Goal: Task Accomplishment & Management: Complete application form

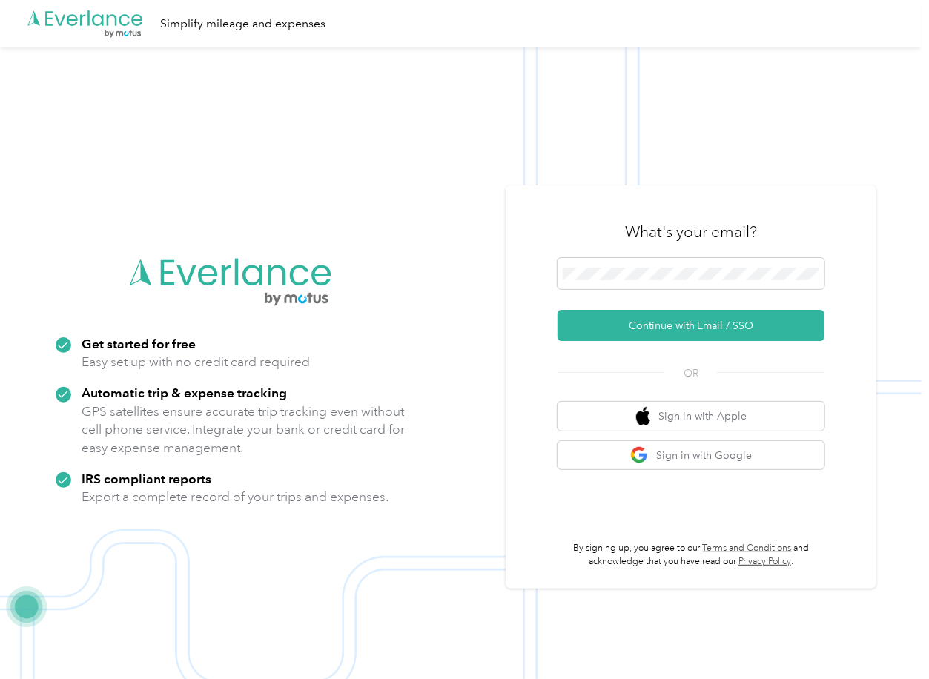
click at [601, 251] on div "What's your email?" at bounding box center [690, 232] width 267 height 52
click at [606, 320] on button "Continue with Email / SSO" at bounding box center [690, 325] width 267 height 31
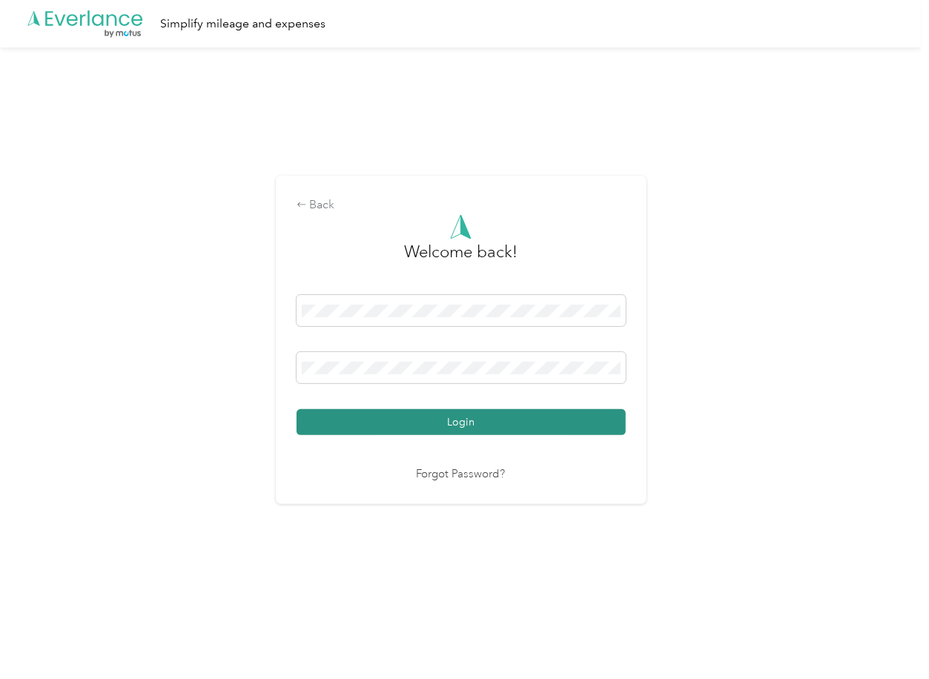
click at [363, 424] on button "Login" at bounding box center [460, 422] width 329 height 26
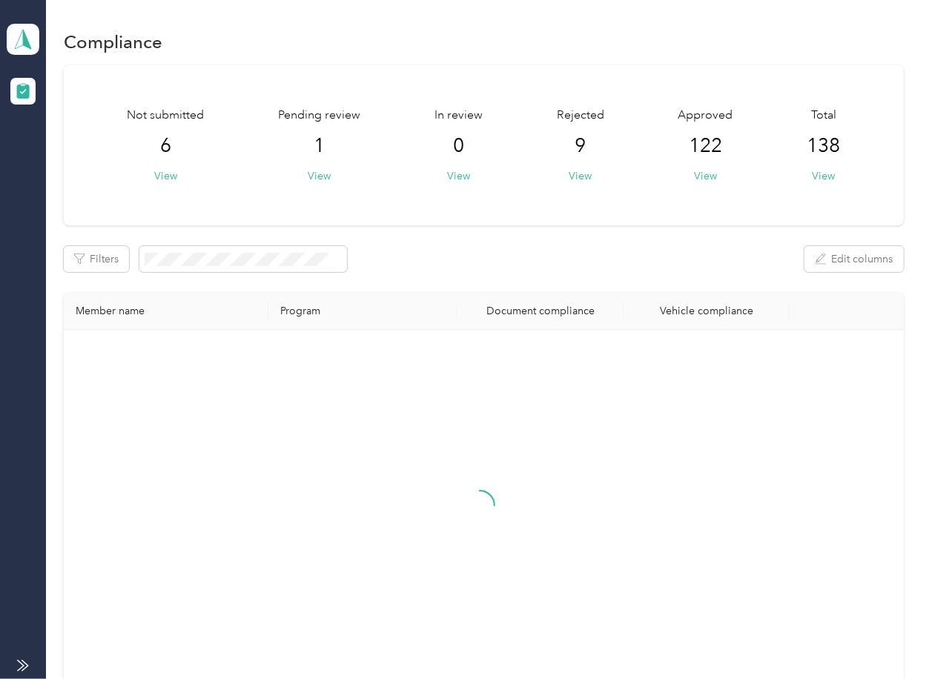
click at [526, 252] on div "Filters Edit columns" at bounding box center [483, 259] width 839 height 26
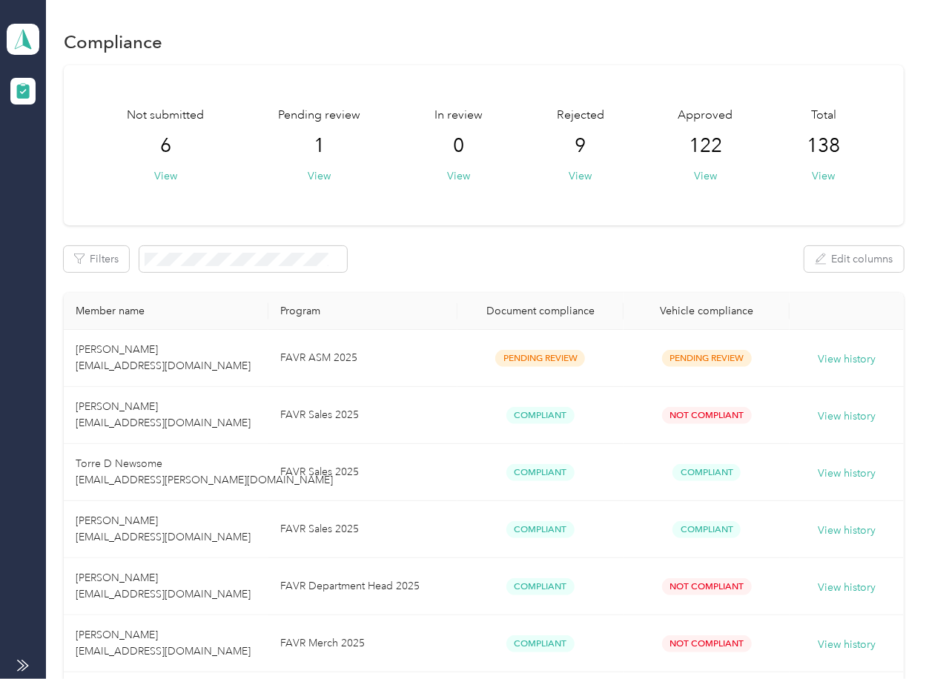
drag, startPoint x: 476, startPoint y: 214, endPoint x: 478, endPoint y: 232, distance: 17.9
click at [476, 220] on div "Not submitted 6 View Pending review 1 View In review 0 View Rejected 9 View App…" at bounding box center [483, 145] width 839 height 160
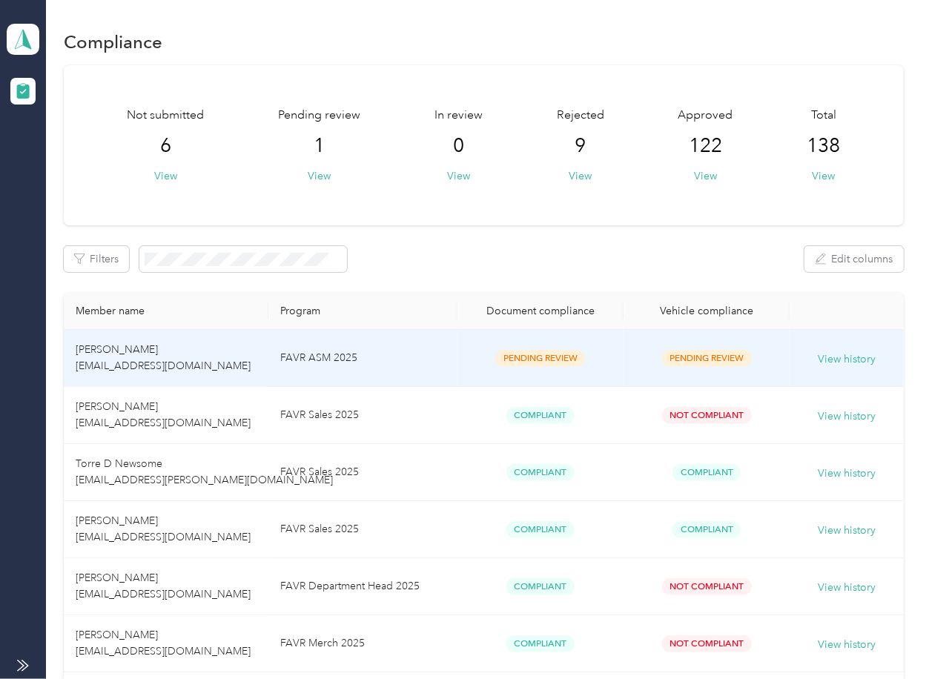
click at [268, 369] on td "FAVR ASM 2025" at bounding box center [362, 358] width 189 height 57
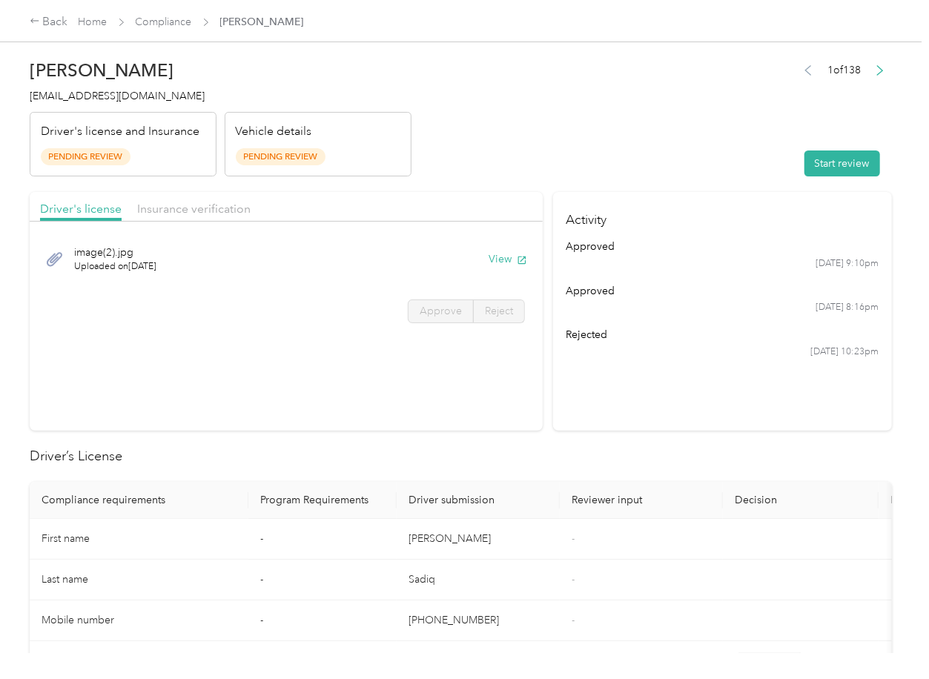
drag, startPoint x: 277, startPoint y: 364, endPoint x: 13, endPoint y: 372, distance: 264.0
click at [276, 364] on section "Driver's license Insurance verification image(2).jpg Uploaded on [DATE] View Ap…" at bounding box center [286, 311] width 513 height 239
click at [386, 410] on section "Driver's license Insurance verification image(2).jpg Uploaded on [DATE] View Ap…" at bounding box center [286, 311] width 513 height 239
click at [503, 259] on button "View" at bounding box center [507, 259] width 39 height 16
click at [442, 175] on header "[PERSON_NAME] [EMAIL_ADDRESS][DOMAIN_NAME] Driver's license and Insurance Pendi…" at bounding box center [461, 114] width 862 height 125
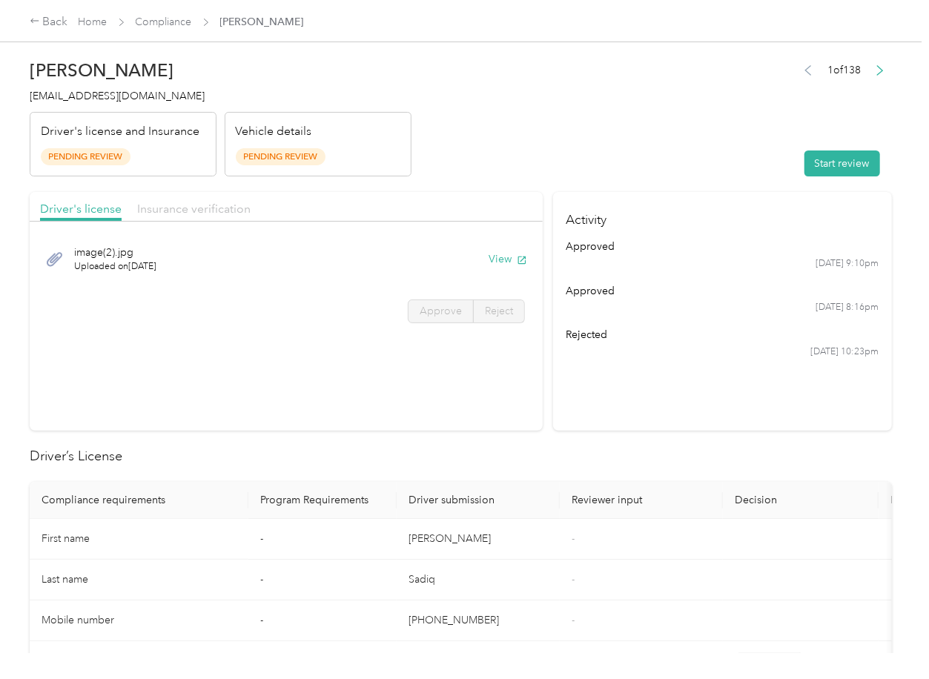
click at [219, 210] on span "Insurance verification" at bounding box center [193, 209] width 113 height 14
click at [190, 208] on span "Insurance verification" at bounding box center [193, 209] width 113 height 14
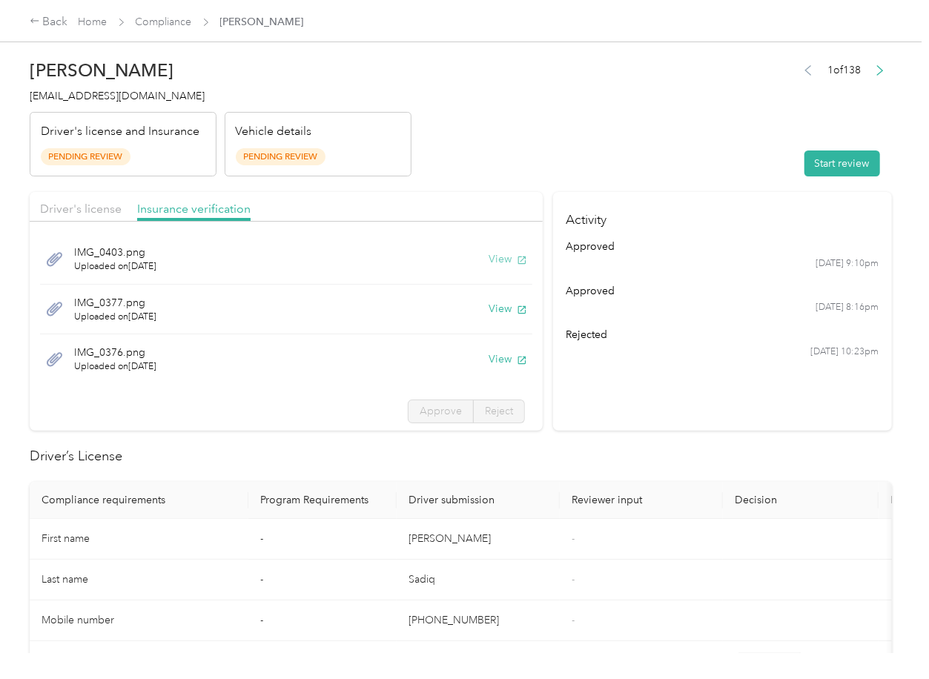
click at [488, 260] on button "View" at bounding box center [507, 259] width 39 height 16
click at [488, 307] on button "View" at bounding box center [507, 309] width 39 height 16
drag, startPoint x: 489, startPoint y: 361, endPoint x: 757, endPoint y: 258, distance: 286.7
click at [489, 361] on button "View" at bounding box center [507, 359] width 39 height 16
click at [817, 167] on button "Start review" at bounding box center [842, 163] width 76 height 26
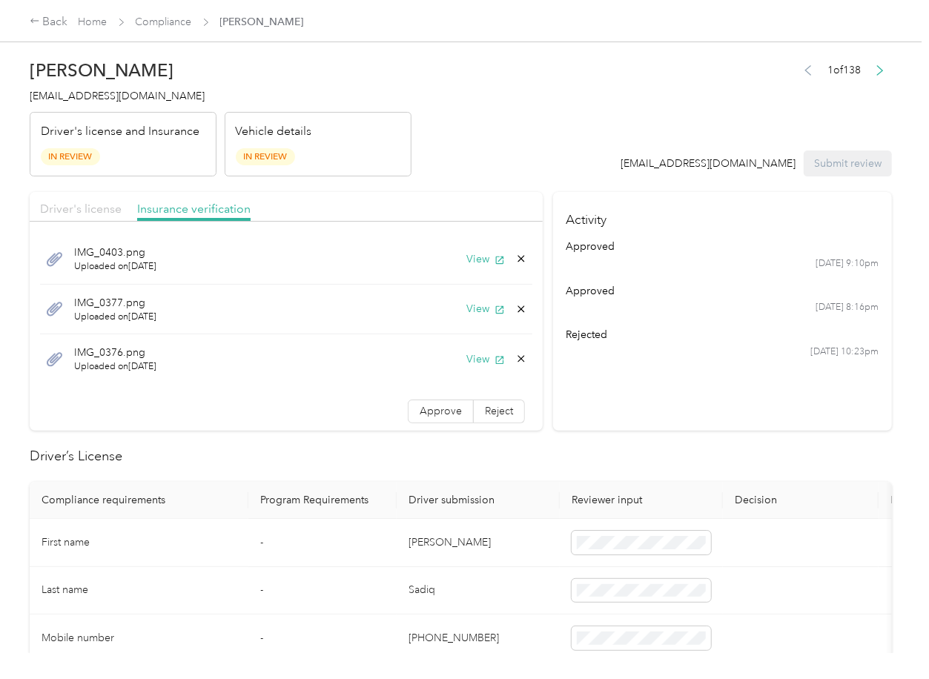
click at [65, 203] on span "Driver's license" at bounding box center [81, 209] width 82 height 14
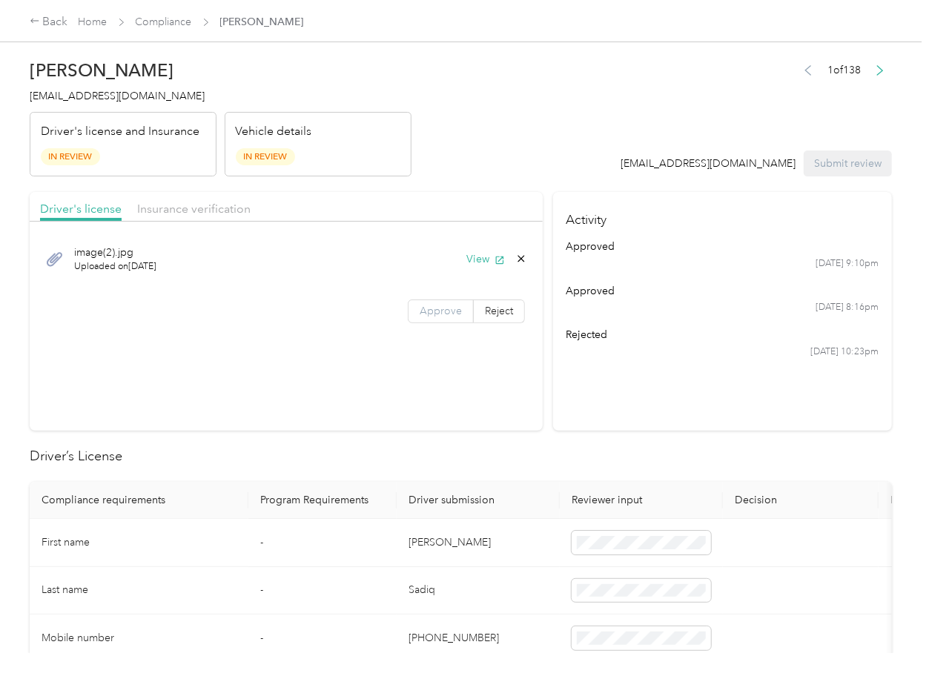
click at [447, 312] on span "Approve" at bounding box center [440, 311] width 42 height 13
click at [203, 209] on span "Insurance verification" at bounding box center [193, 209] width 113 height 14
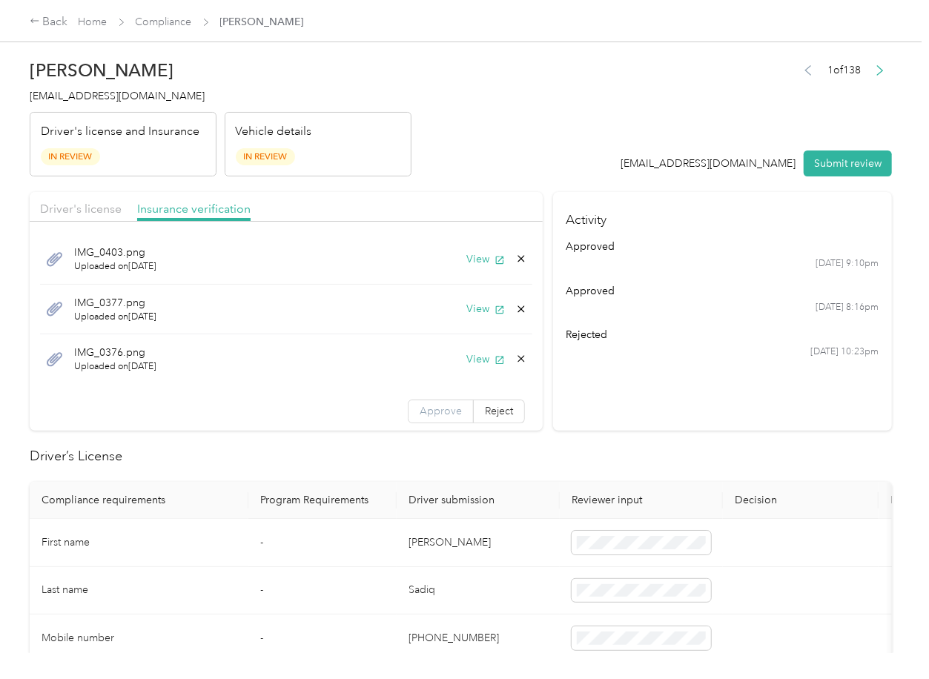
click at [419, 411] on span "Approve" at bounding box center [440, 411] width 42 height 13
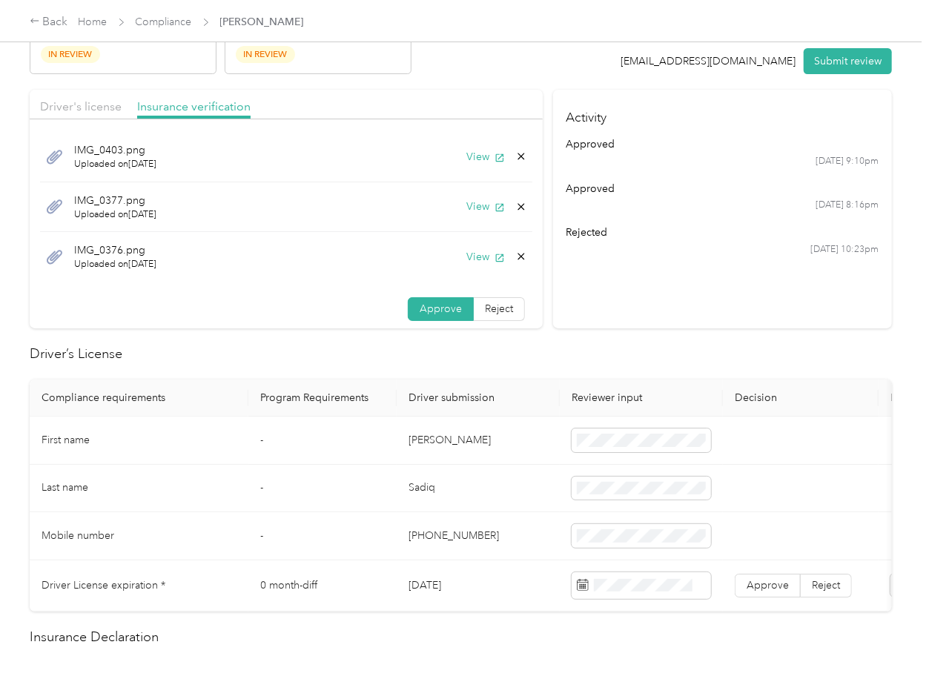
scroll to position [197, 0]
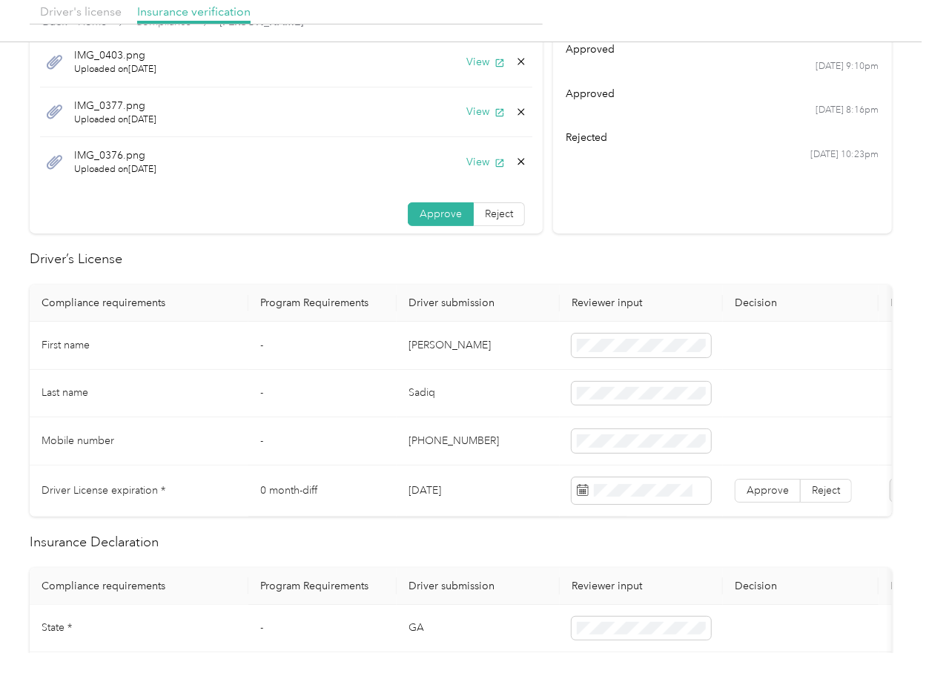
click at [421, 484] on td "[DATE]" at bounding box center [478, 490] width 163 height 51
copy td "[DATE]"
drag, startPoint x: 530, startPoint y: 273, endPoint x: 756, endPoint y: 425, distance: 272.0
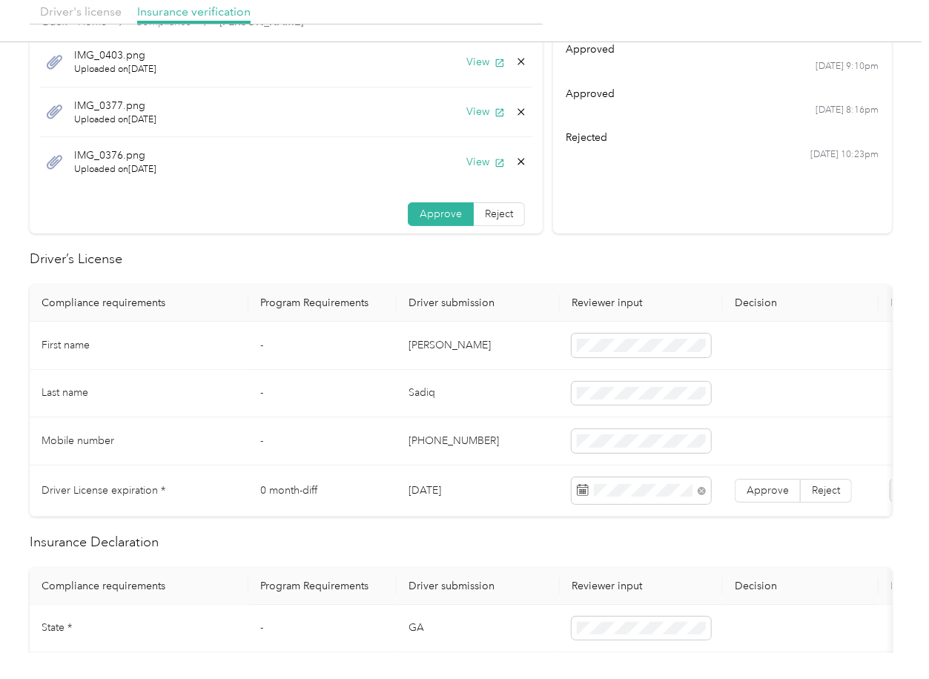
click at [762, 491] on span "Approve" at bounding box center [767, 490] width 42 height 13
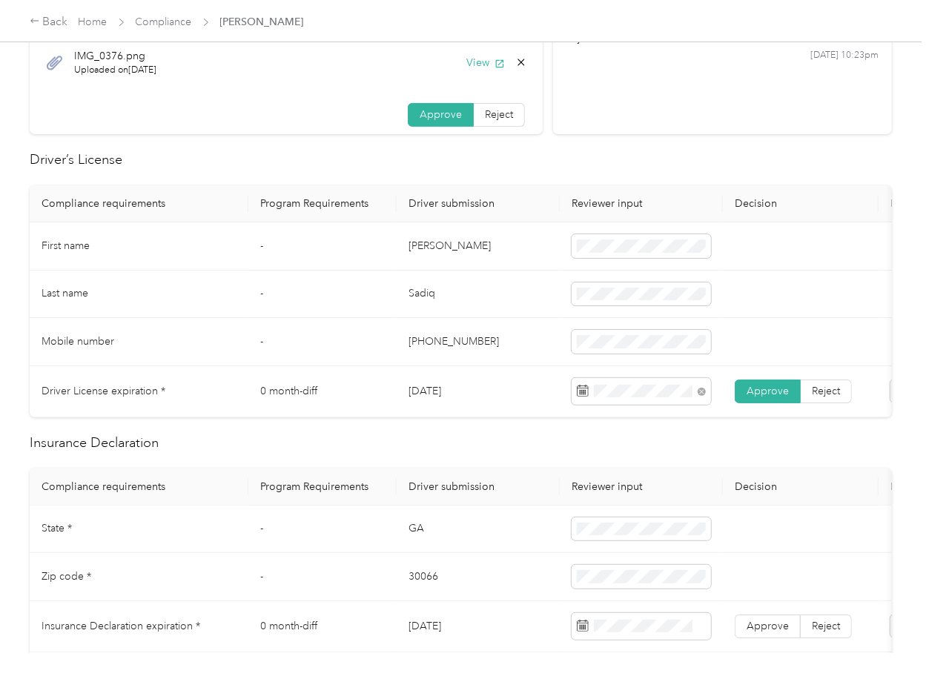
scroll to position [494, 0]
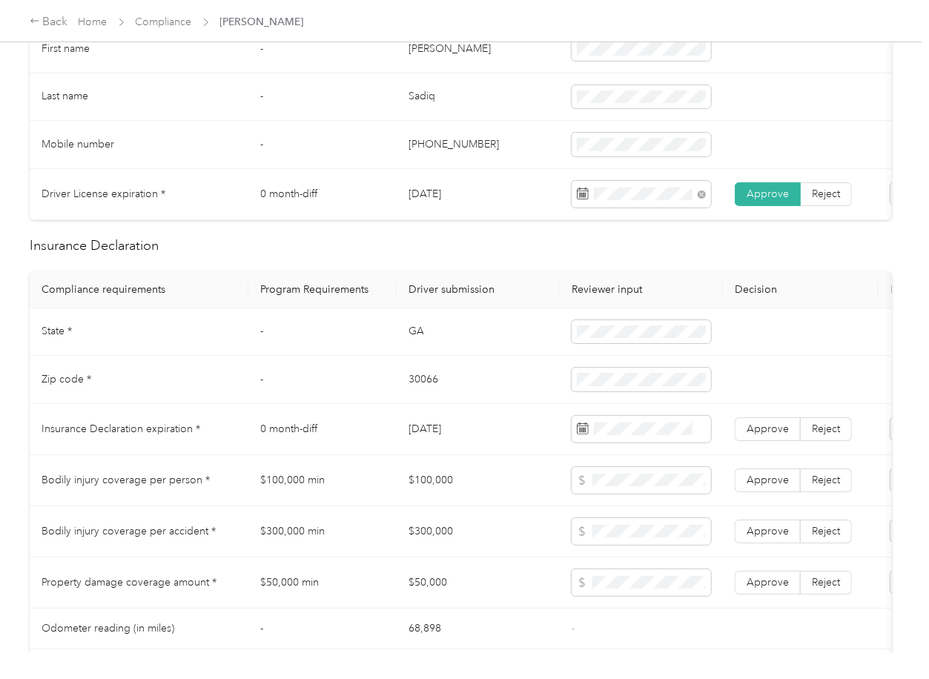
click at [398, 347] on td "GA" at bounding box center [478, 332] width 163 height 48
click at [403, 347] on td "GA" at bounding box center [478, 332] width 163 height 48
copy td "GA"
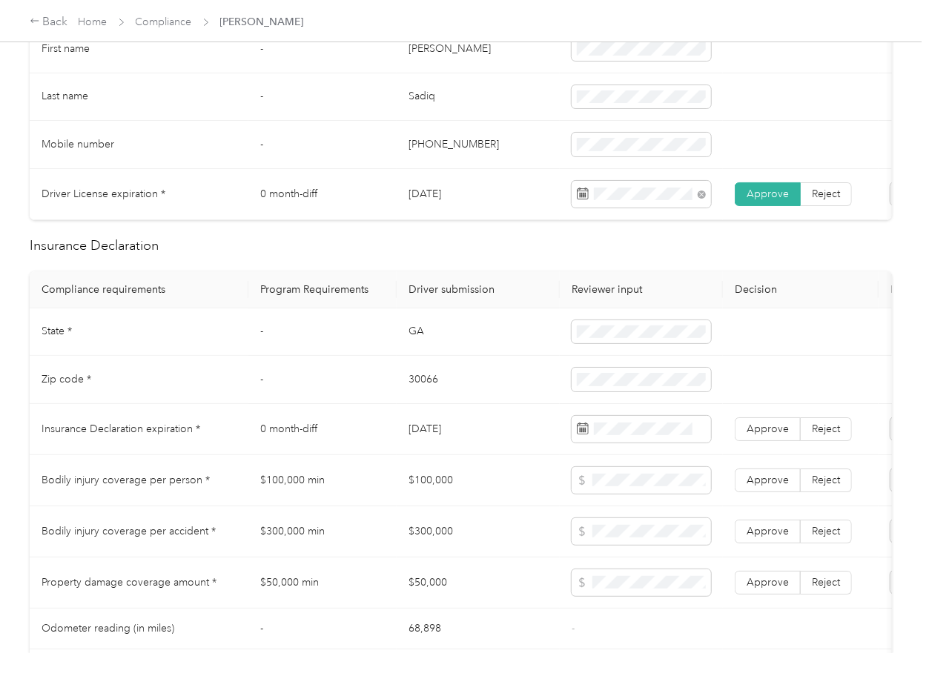
click at [413, 390] on td "30066" at bounding box center [478, 380] width 163 height 48
copy td "30066"
click at [451, 448] on td "[DATE]" at bounding box center [478, 429] width 163 height 51
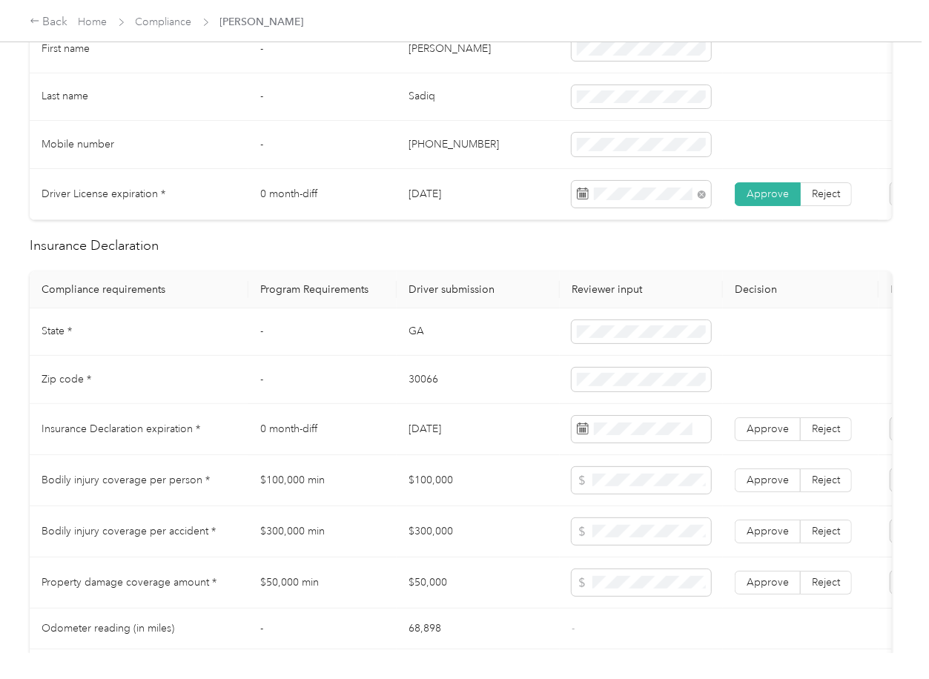
click at [451, 448] on td "[DATE]" at bounding box center [478, 429] width 163 height 51
copy td "[DATE]"
click at [536, 306] on th "Driver submission" at bounding box center [478, 289] width 163 height 37
click at [766, 435] on span "Approve" at bounding box center [767, 428] width 42 height 13
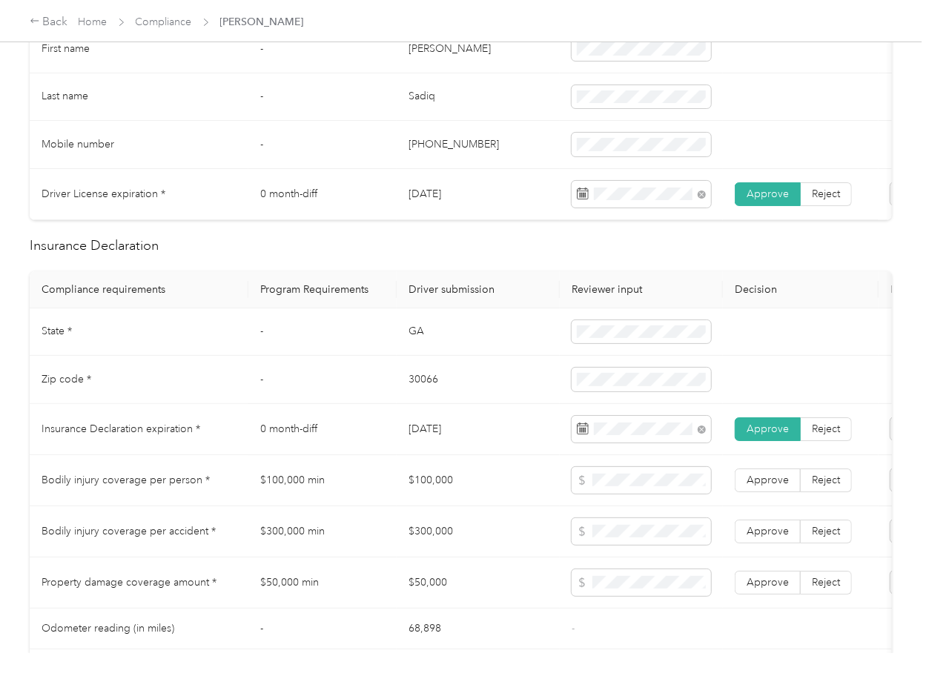
click at [368, 418] on td "0 month-diff" at bounding box center [322, 429] width 148 height 51
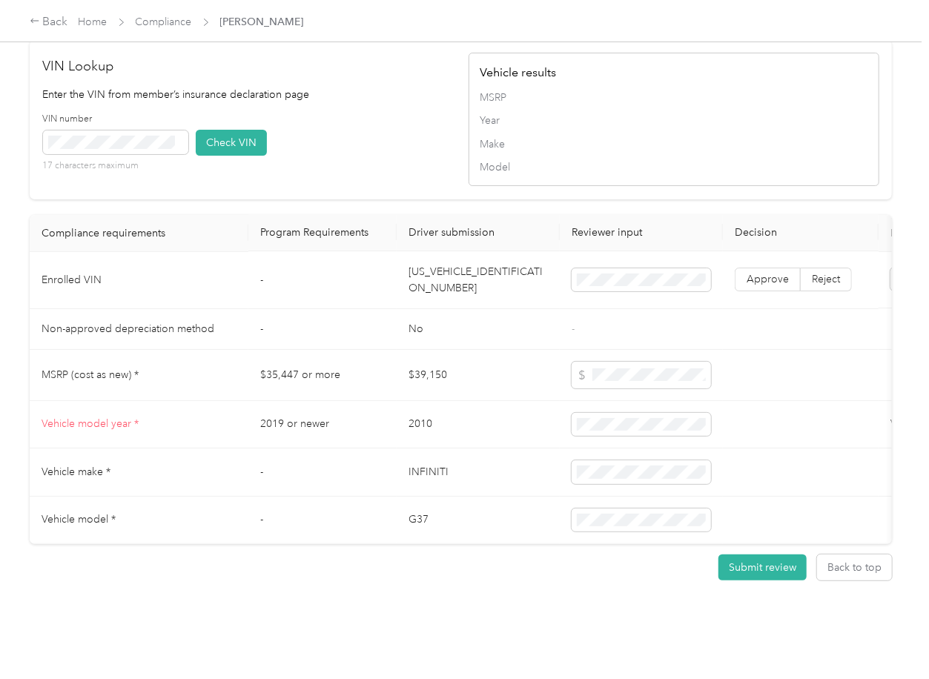
scroll to position [1245, 0]
click at [439, 252] on td "[US_VEHICLE_IDENTIFICATION_NUMBER]" at bounding box center [478, 280] width 163 height 57
click at [440, 256] on td "[US_VEHICLE_IDENTIFICATION_NUMBER]" at bounding box center [478, 280] width 163 height 57
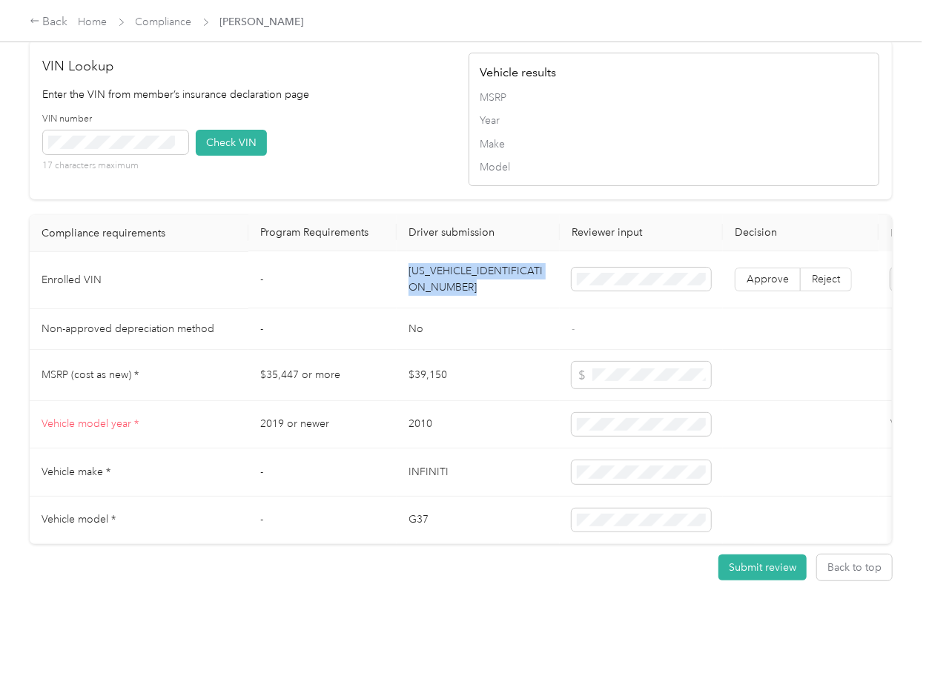
copy td "[US_VEHICLE_IDENTIFICATION_NUMBER]"
click at [179, 139] on icon at bounding box center [179, 142] width 7 height 7
click at [223, 130] on button "Check VIN" at bounding box center [231, 143] width 71 height 26
click at [760, 273] on span "Approve" at bounding box center [767, 279] width 42 height 13
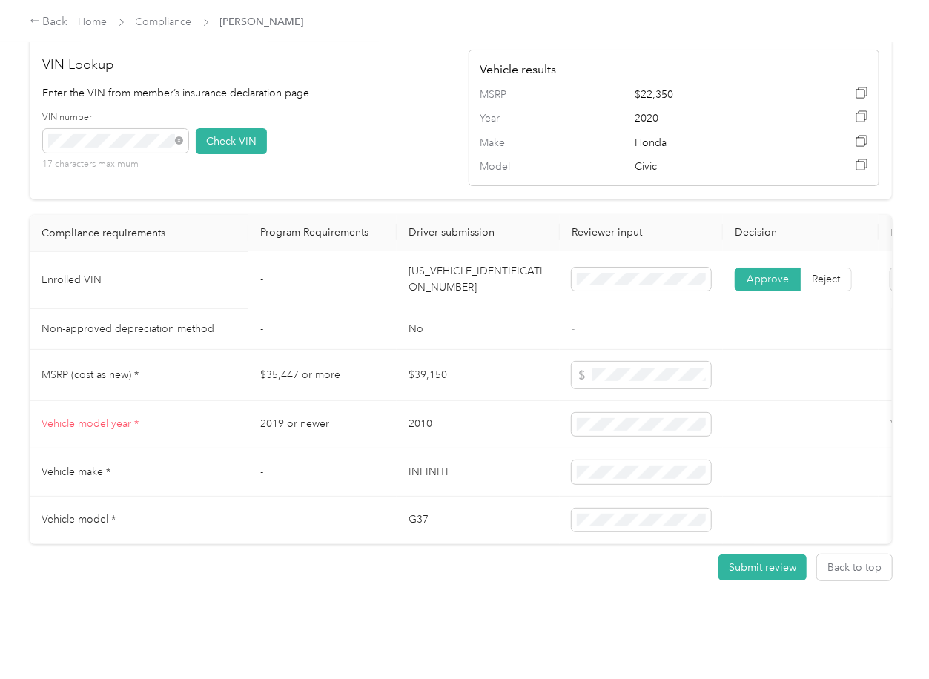
click at [276, 277] on td "-" at bounding box center [322, 280] width 148 height 57
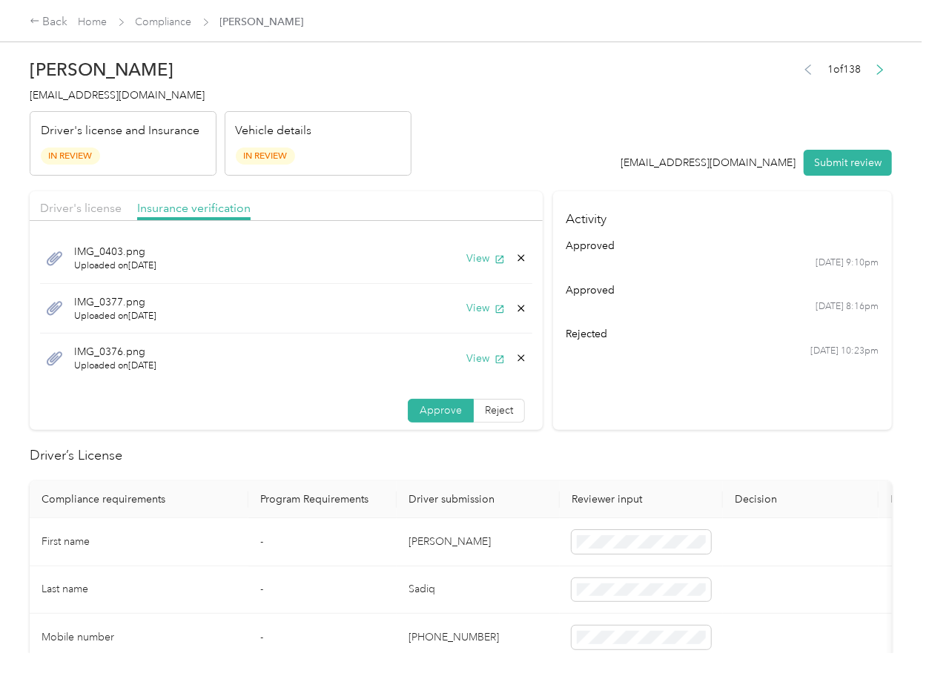
scroll to position [0, 0]
drag, startPoint x: 508, startPoint y: 363, endPoint x: 504, endPoint y: 356, distance: 7.6
click at [504, 356] on div "IMG_0376.png Uploaded on [DATE] View" at bounding box center [286, 359] width 492 height 50
click at [518, 356] on icon at bounding box center [521, 359] width 7 height 7
click at [432, 367] on button "No" at bounding box center [428, 370] width 27 height 24
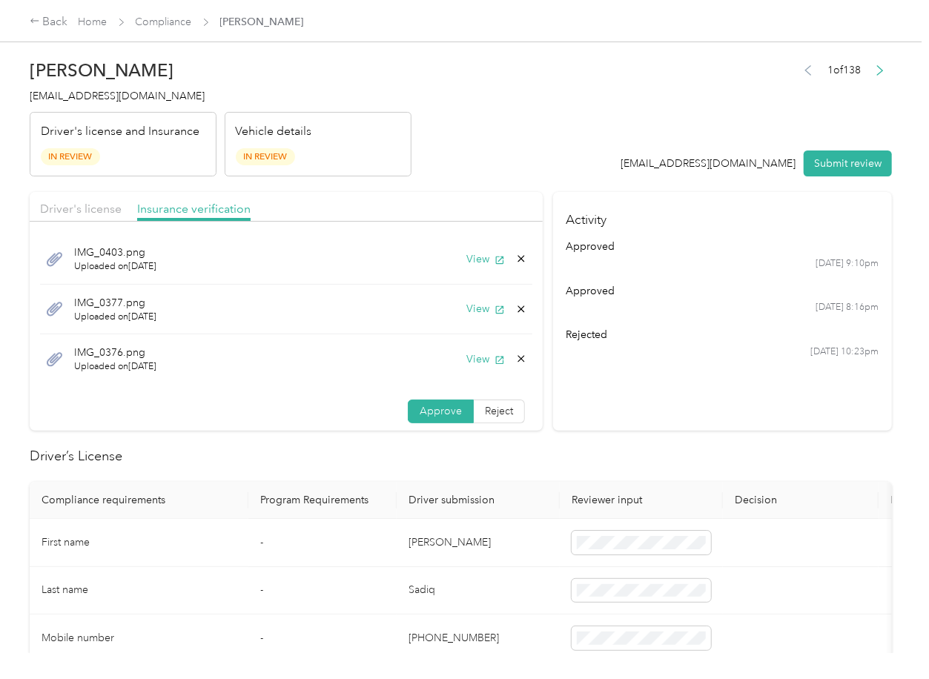
click at [496, 363] on icon "button" at bounding box center [500, 360] width 8 height 8
click at [518, 357] on icon at bounding box center [521, 359] width 7 height 7
click at [467, 364] on button "Yes" at bounding box center [464, 370] width 29 height 24
click at [518, 308] on icon at bounding box center [521, 308] width 7 height 7
click at [468, 321] on button "Yes" at bounding box center [479, 321] width 29 height 24
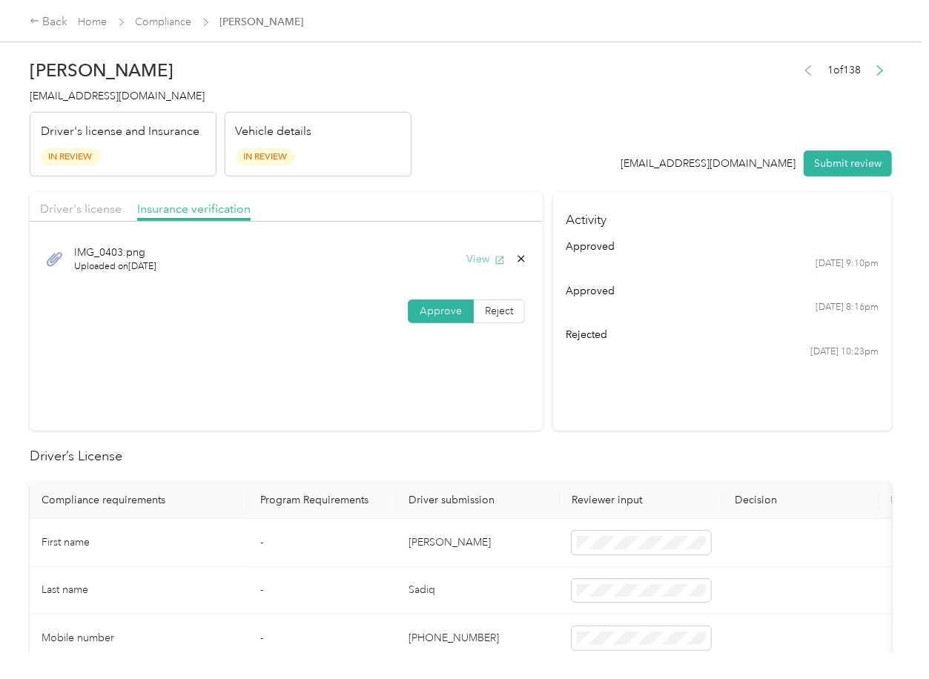
click at [477, 260] on button "View" at bounding box center [485, 259] width 39 height 16
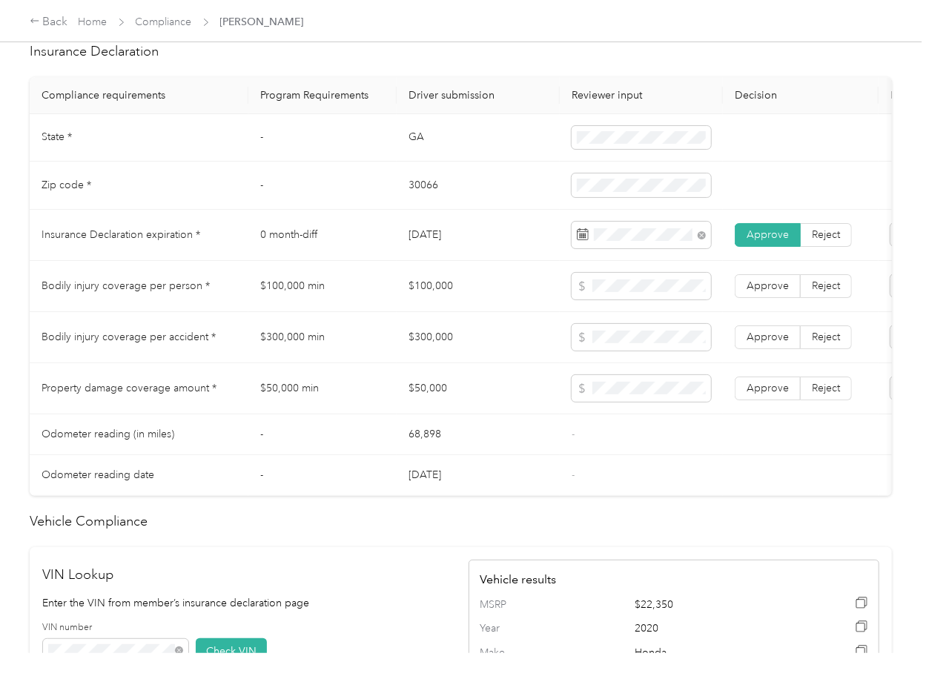
scroll to position [593, 0]
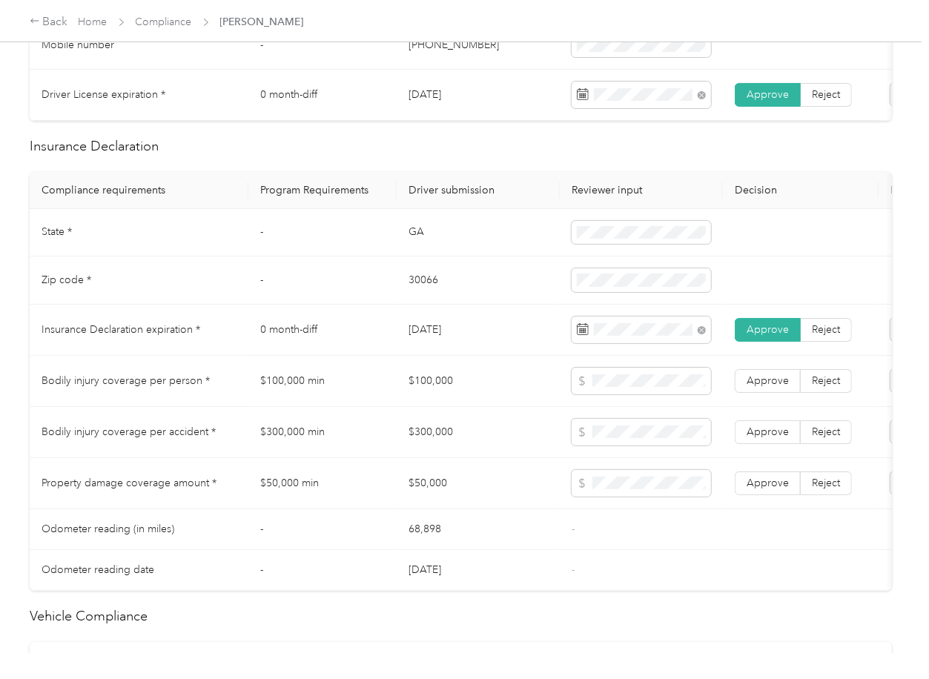
click at [501, 380] on td "$100,000" at bounding box center [478, 381] width 163 height 51
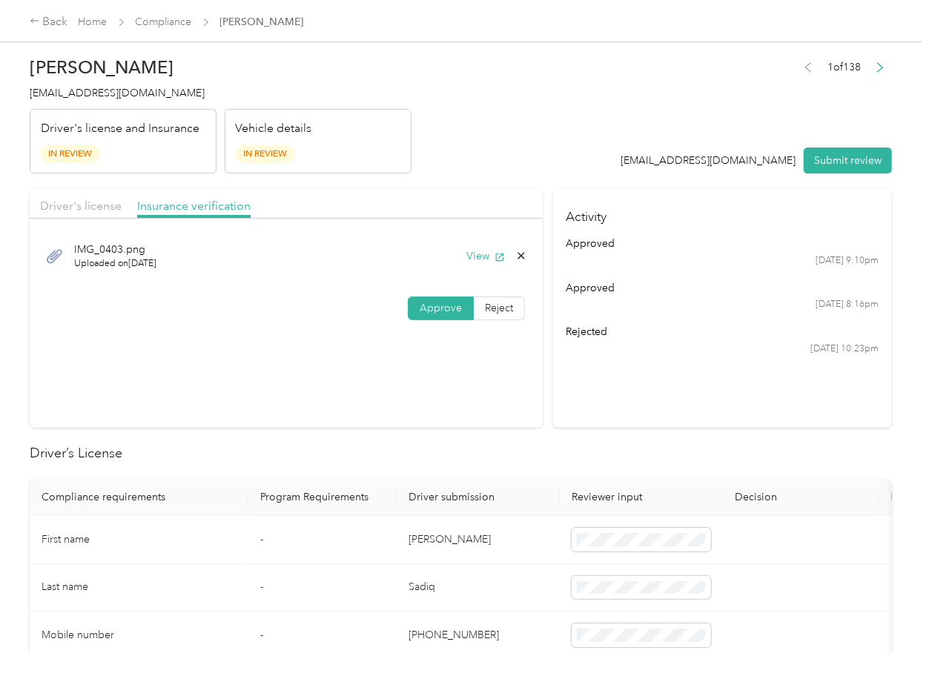
scroll to position [0, 0]
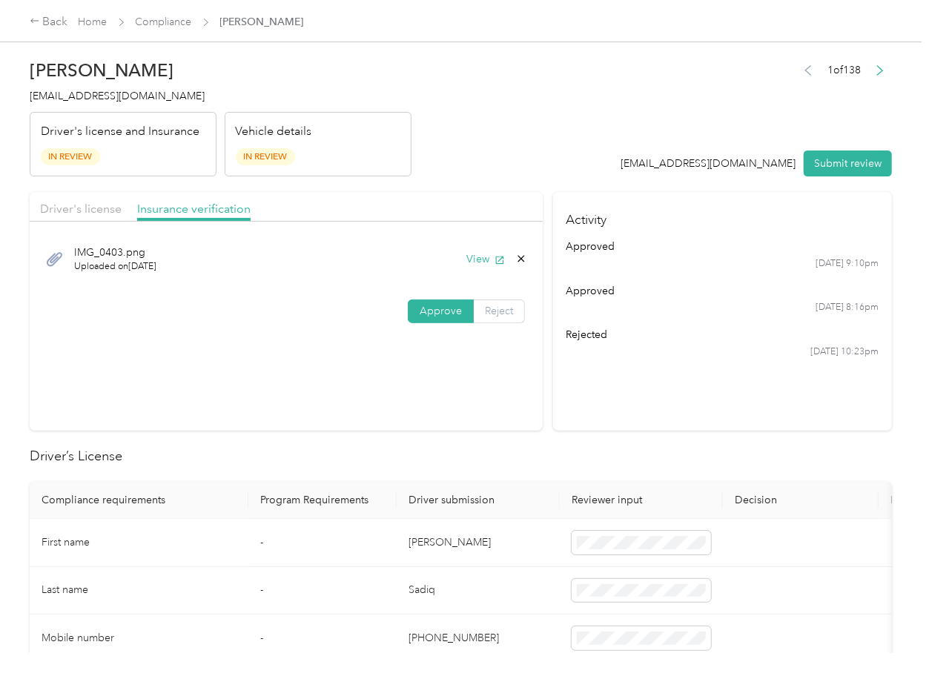
click at [503, 303] on label "Reject" at bounding box center [499, 311] width 51 height 24
click at [356, 318] on span at bounding box center [334, 311] width 127 height 24
click at [310, 458] on span "Name not shown as insured driver" at bounding box center [322, 444] width 93 height 28
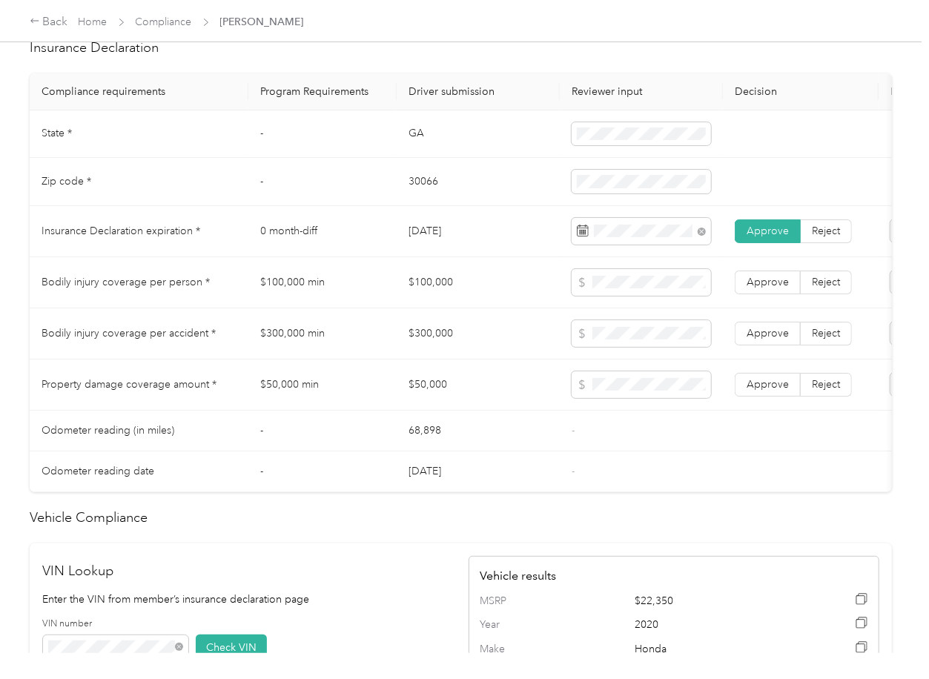
scroll to position [0, 190]
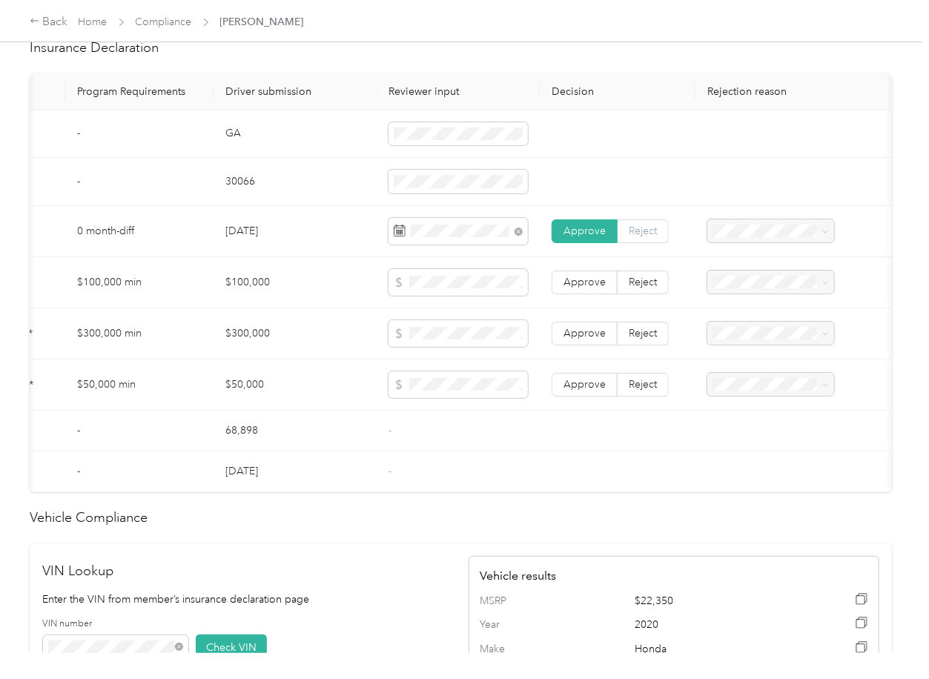
click at [634, 237] on span "Reject" at bounding box center [642, 231] width 28 height 13
click at [769, 243] on span at bounding box center [770, 231] width 127 height 24
click at [754, 276] on span "Insurance expiration missing from uploaded Insurance Policy doc" at bounding box center [758, 294] width 95 height 59
click at [336, 426] on td "68,898" at bounding box center [294, 431] width 163 height 41
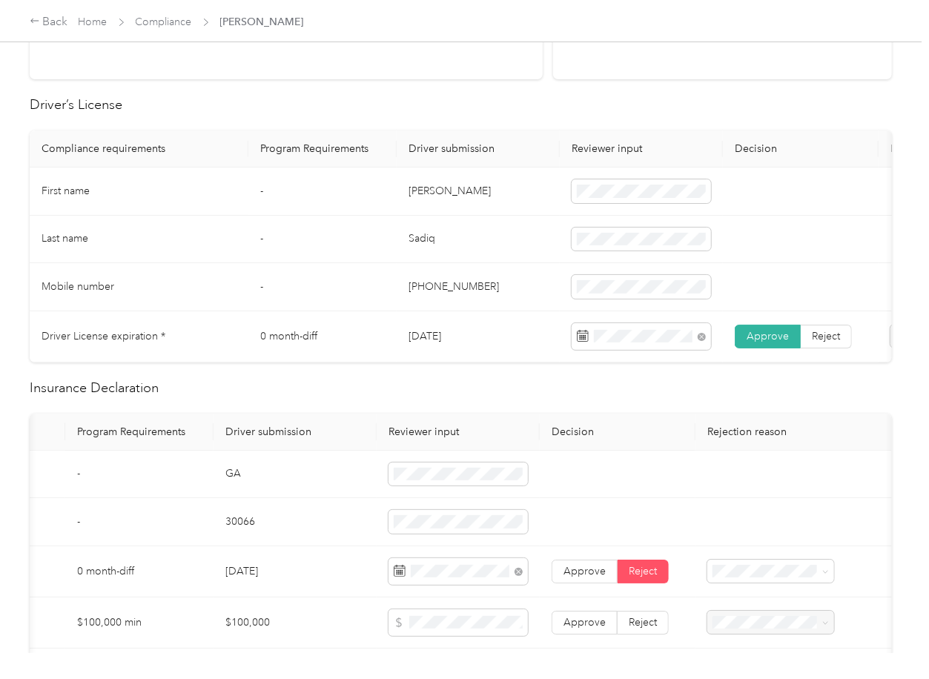
scroll to position [0, 0]
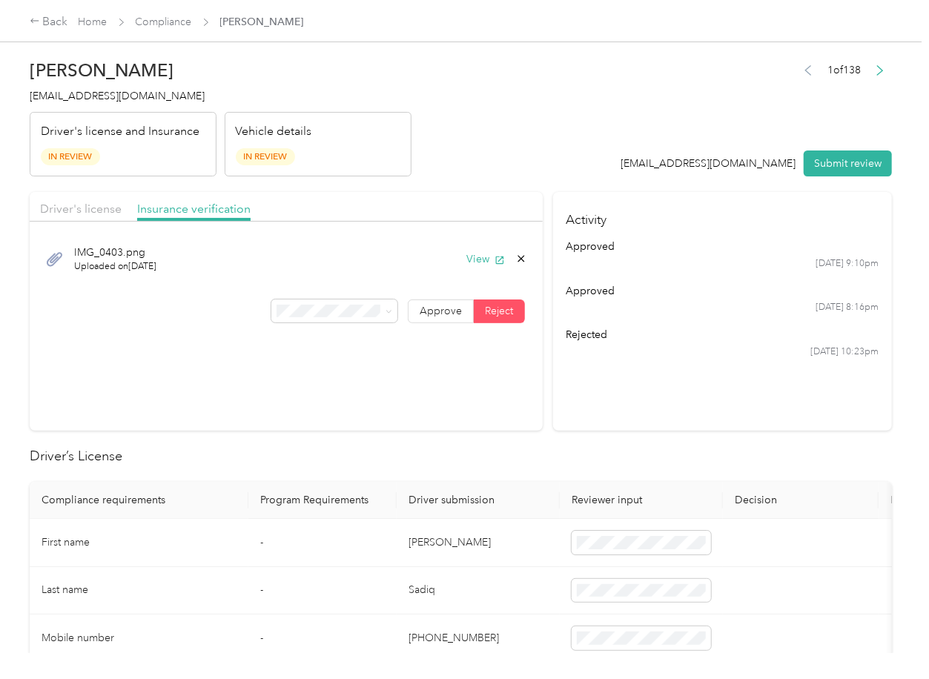
click at [429, 310] on span "Approve" at bounding box center [440, 311] width 42 height 13
click at [88, 205] on span "Driver's license" at bounding box center [81, 209] width 82 height 14
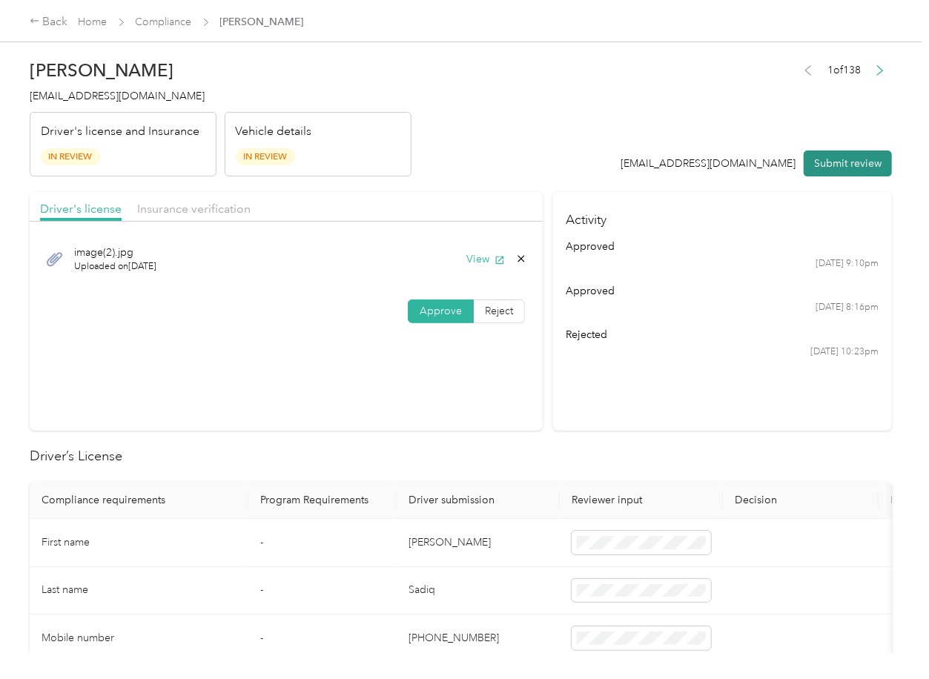
click at [828, 161] on button "Submit review" at bounding box center [847, 163] width 88 height 26
click at [115, 96] on span "[EMAIL_ADDRESS][DOMAIN_NAME]" at bounding box center [117, 96] width 175 height 13
copy span "[EMAIL_ADDRESS][DOMAIN_NAME]"
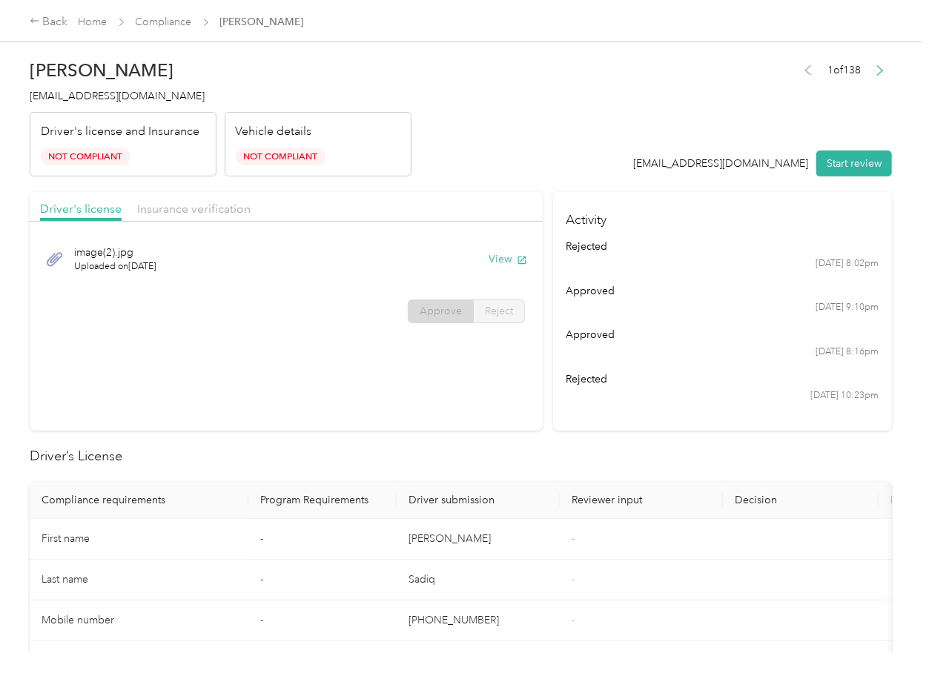
click at [434, 374] on section "Driver's license Insurance verification image(2).jpg Uploaded on [DATE] View Ap…" at bounding box center [286, 311] width 513 height 239
click at [162, 24] on link "Compliance" at bounding box center [164, 22] width 56 height 13
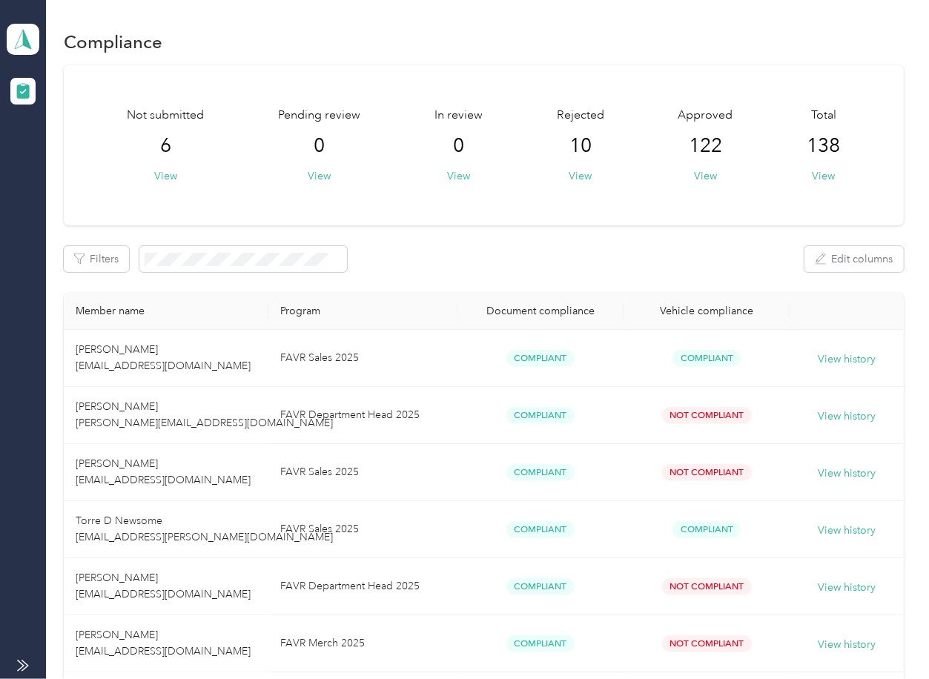
drag, startPoint x: 465, startPoint y: 259, endPoint x: 447, endPoint y: 252, distance: 19.3
click at [465, 259] on div "Filters Edit columns" at bounding box center [483, 259] width 839 height 26
click at [19, 39] on icon at bounding box center [23, 39] width 22 height 21
click at [64, 159] on div "Log out" at bounding box center [47, 155] width 57 height 16
